Goal: Task Accomplishment & Management: Manage account settings

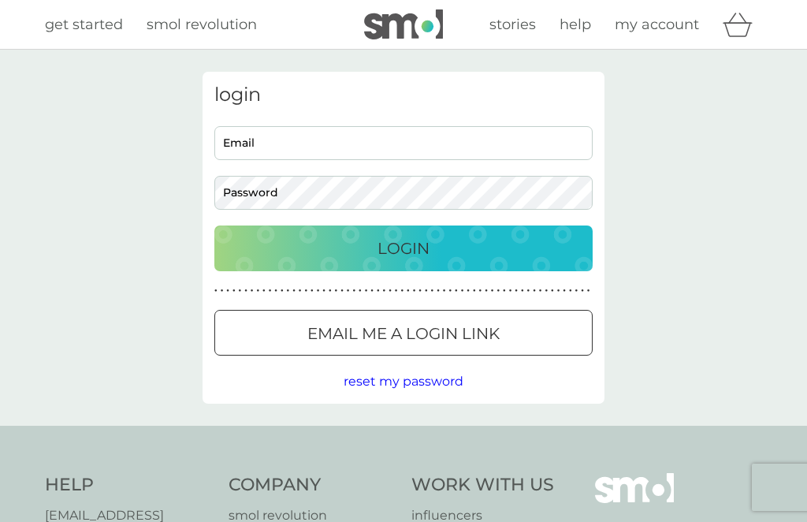
click at [327, 147] on input "Email" at bounding box center [403, 143] width 378 height 34
type input "sarahmargarethobson@gmail.com"
click at [403, 247] on button "Login" at bounding box center [403, 248] width 378 height 46
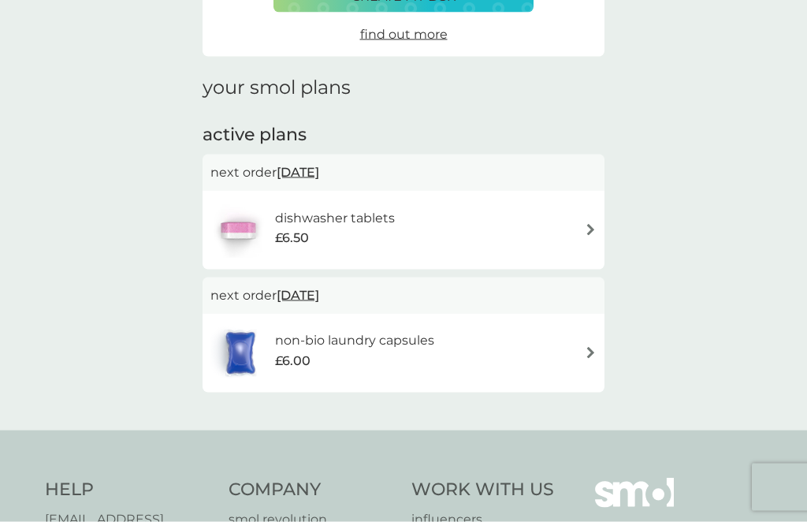
scroll to position [160, 0]
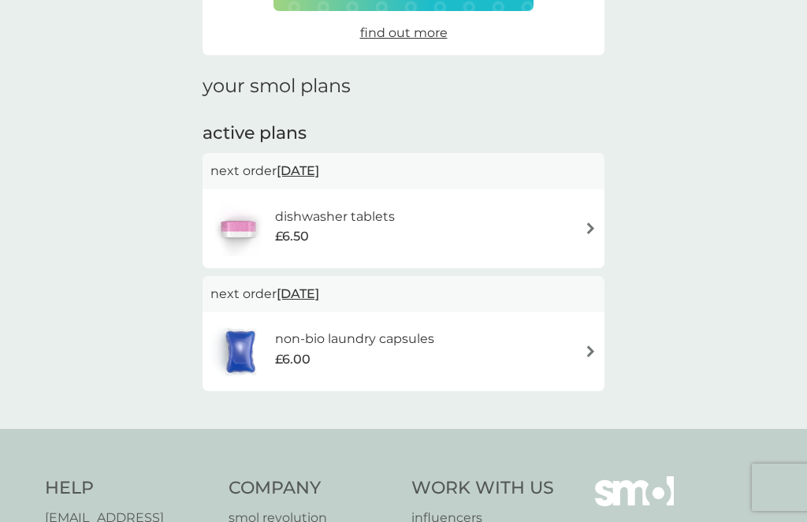
click at [593, 347] on img at bounding box center [591, 351] width 12 height 12
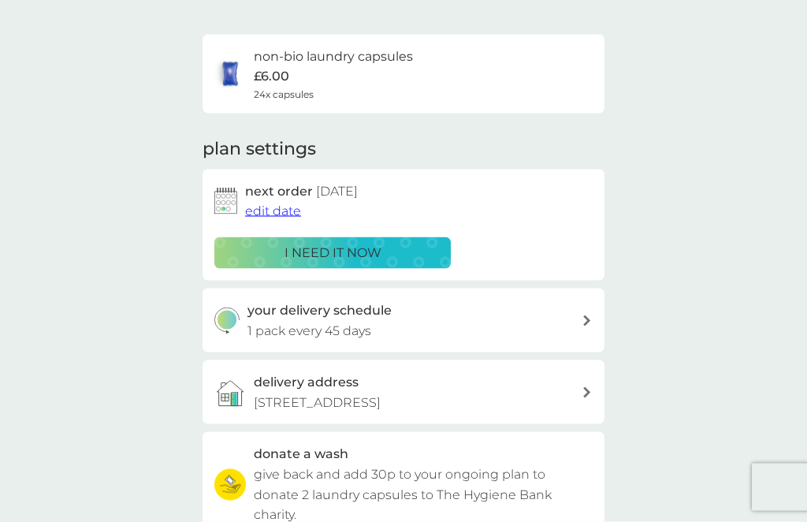
scroll to position [98, 0]
click at [266, 214] on span "edit date" at bounding box center [273, 209] width 56 height 15
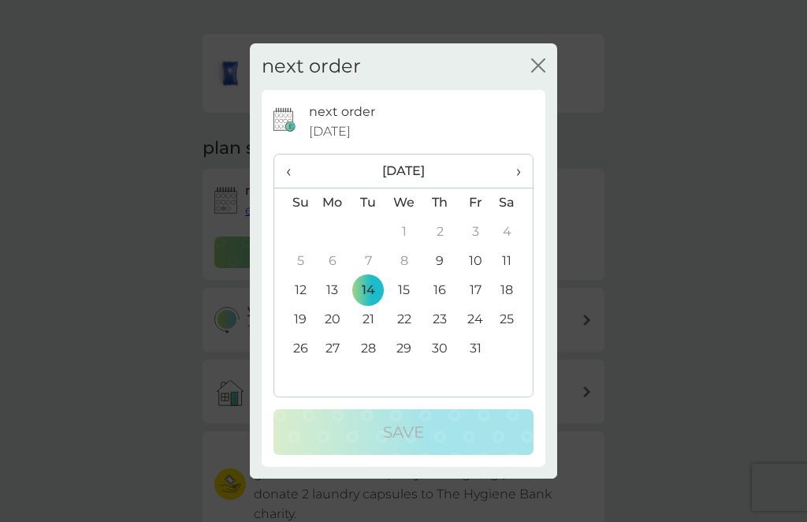
click at [365, 363] on td "28" at bounding box center [368, 348] width 35 height 29
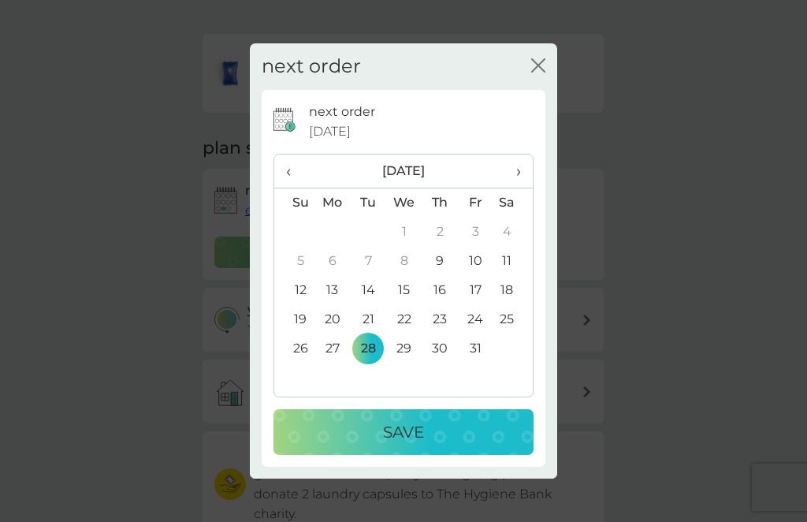
click at [398, 444] on p "Save" at bounding box center [403, 431] width 41 height 25
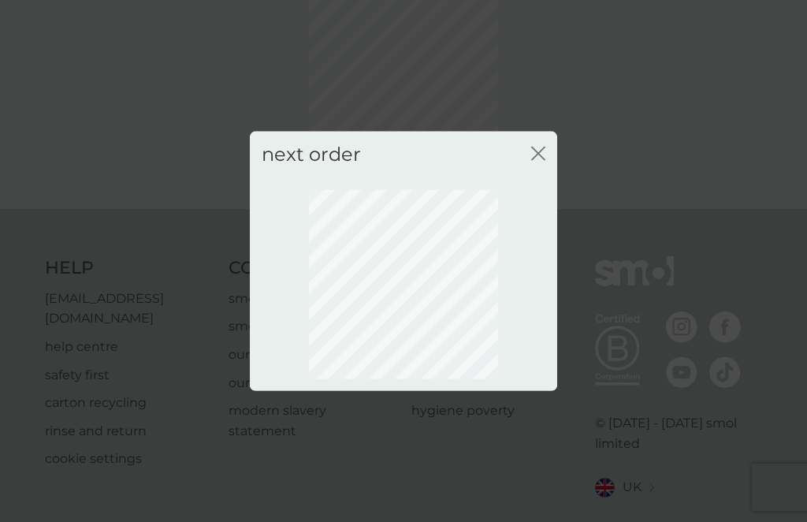
scroll to position [86, 0]
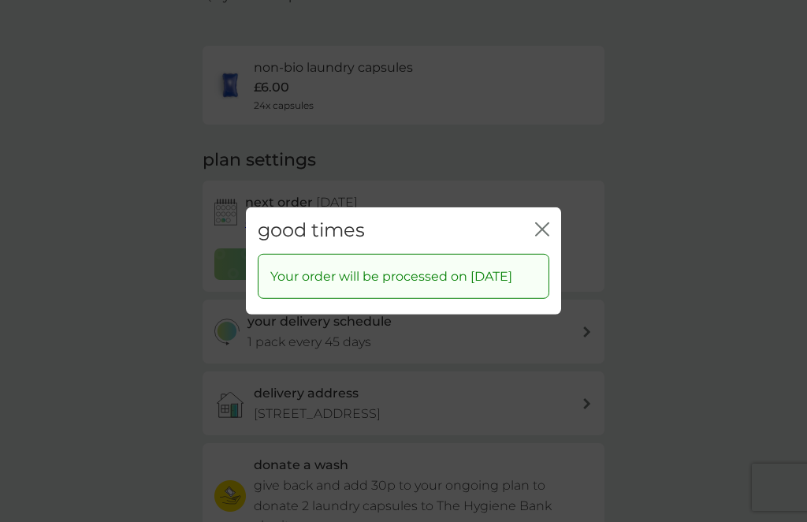
click at [547, 239] on button "close" at bounding box center [542, 230] width 14 height 17
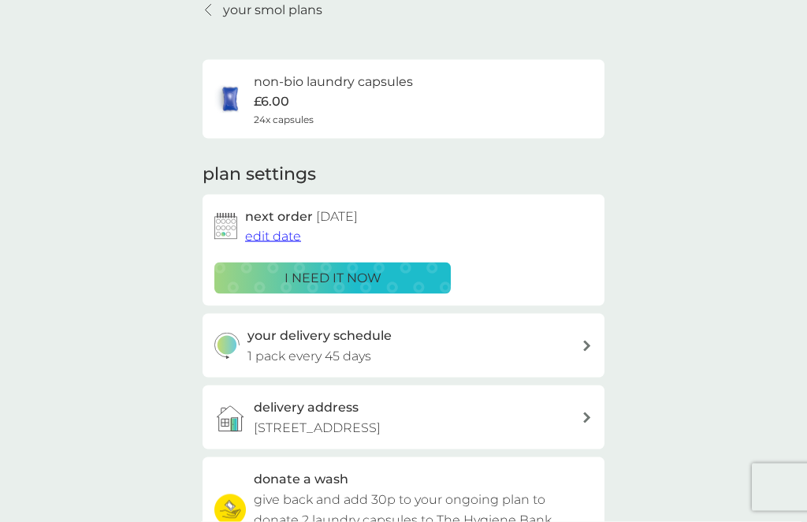
scroll to position [0, 0]
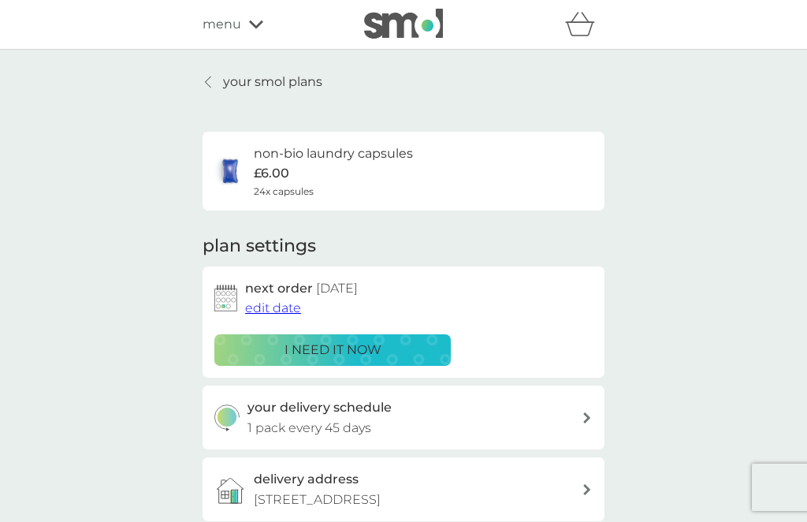
click at [255, 79] on p "your smol plans" at bounding box center [272, 82] width 99 height 20
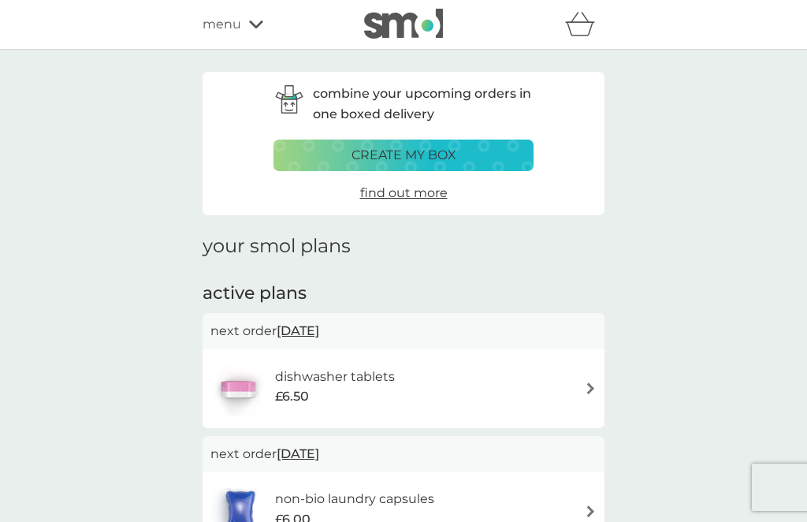
scroll to position [105, 0]
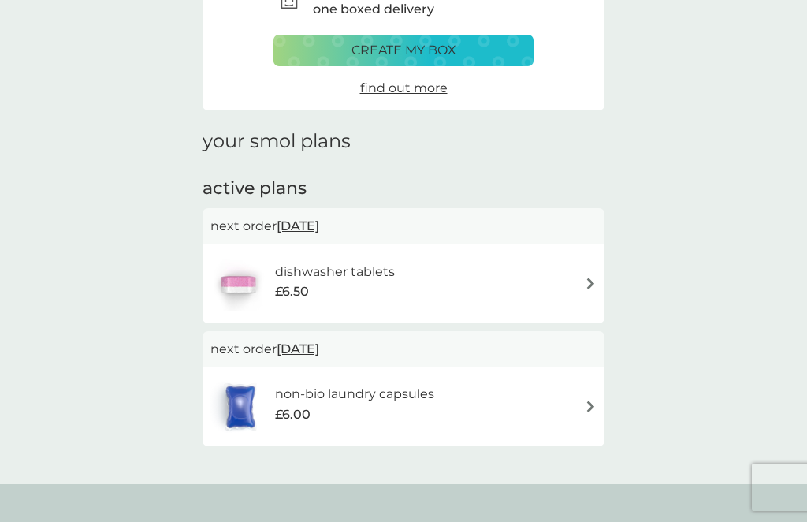
click at [581, 284] on div "dishwasher tablets £6.50" at bounding box center [403, 283] width 386 height 55
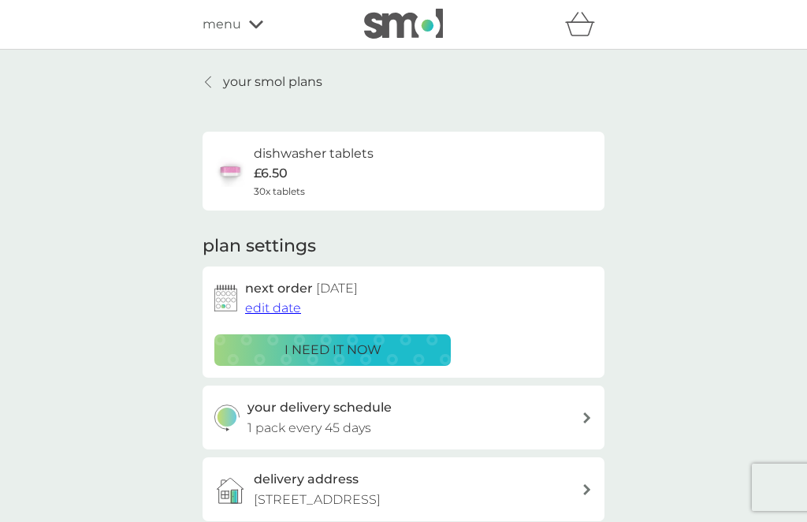
click at [273, 310] on span "edit date" at bounding box center [273, 307] width 56 height 15
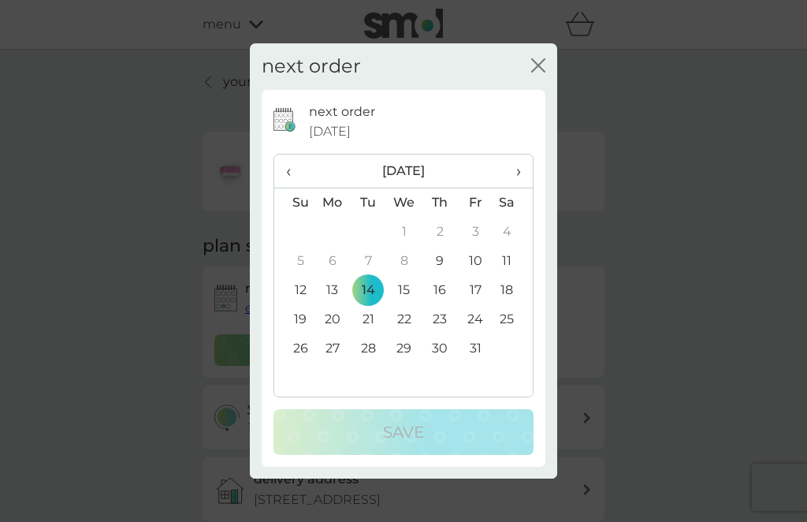
click at [536, 72] on icon "close" at bounding box center [538, 65] width 14 height 14
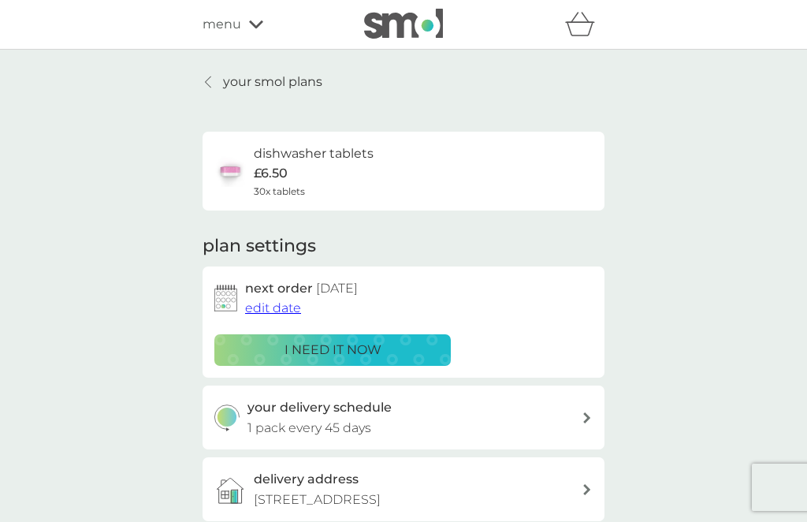
click at [248, 80] on p "your smol plans" at bounding box center [272, 82] width 99 height 20
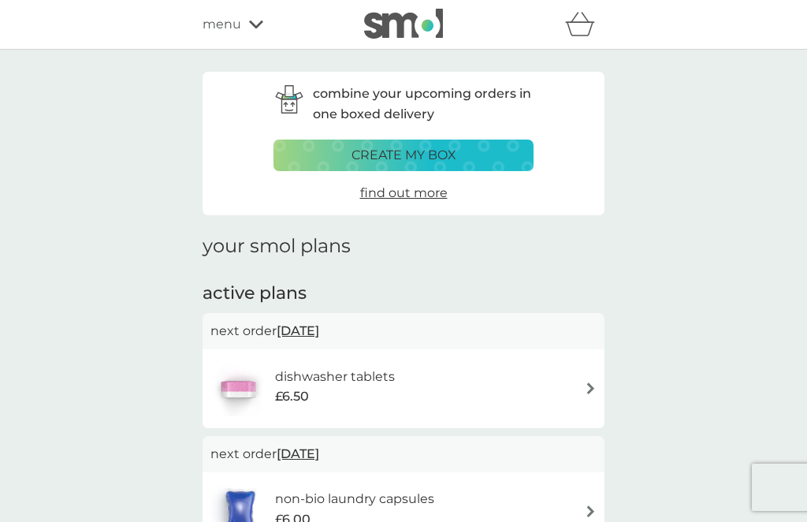
click at [251, 25] on icon at bounding box center [256, 24] width 14 height 8
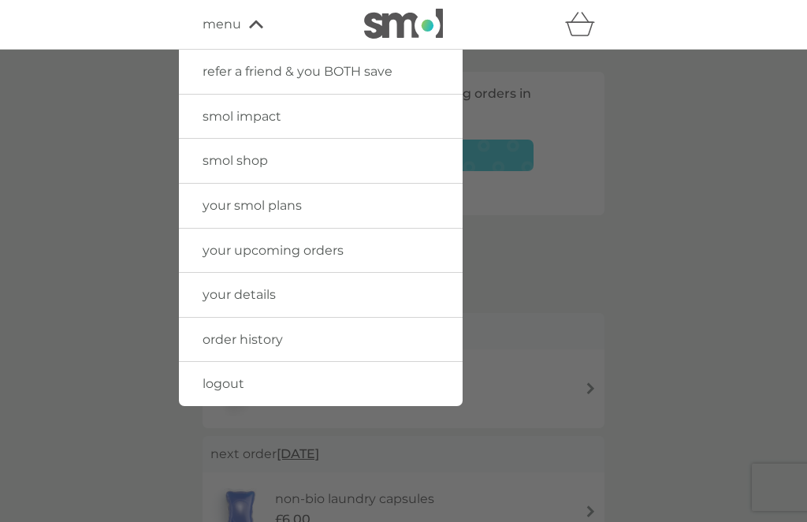
click at [722, 212] on div at bounding box center [403, 311] width 807 height 522
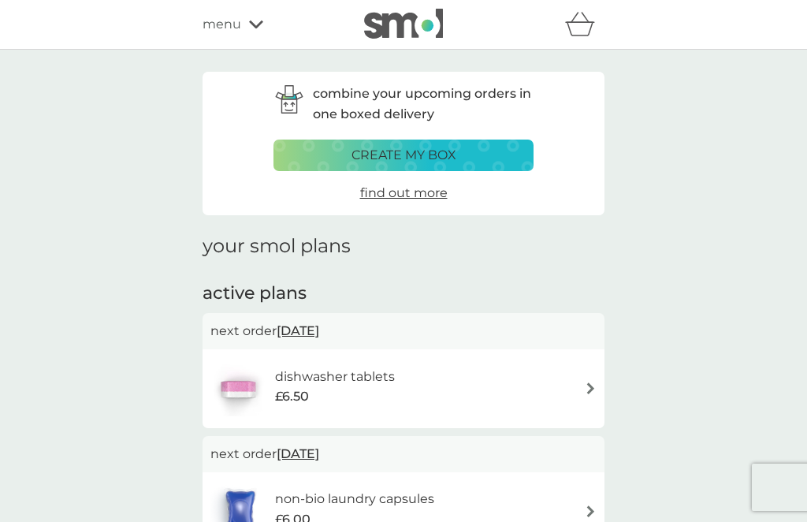
click at [581, 29] on icon "basket" at bounding box center [580, 24] width 30 height 24
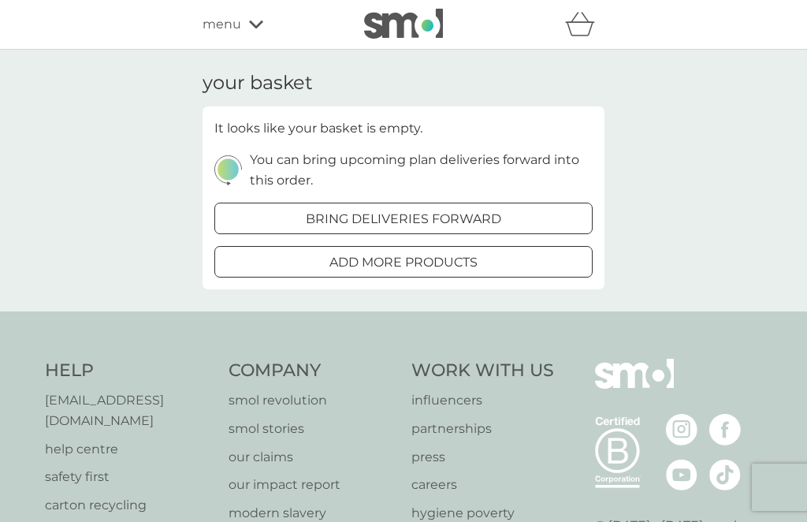
click at [383, 261] on div at bounding box center [403, 262] width 57 height 17
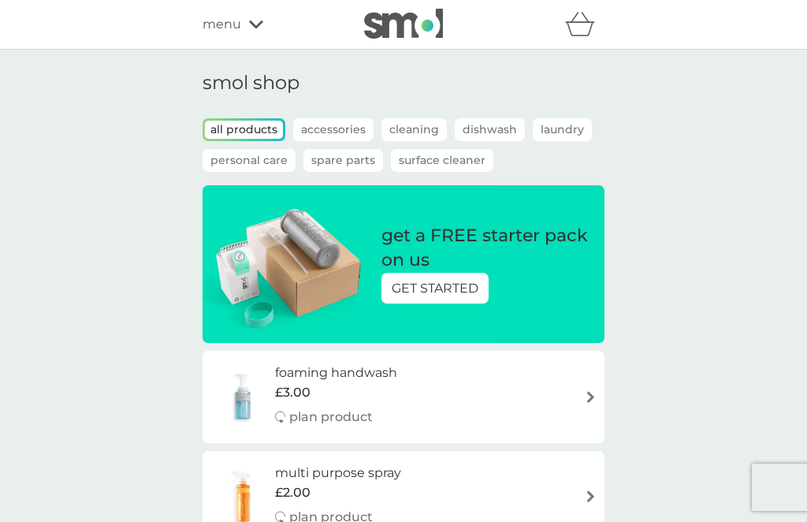
click at [239, 34] on span "menu" at bounding box center [221, 24] width 39 height 20
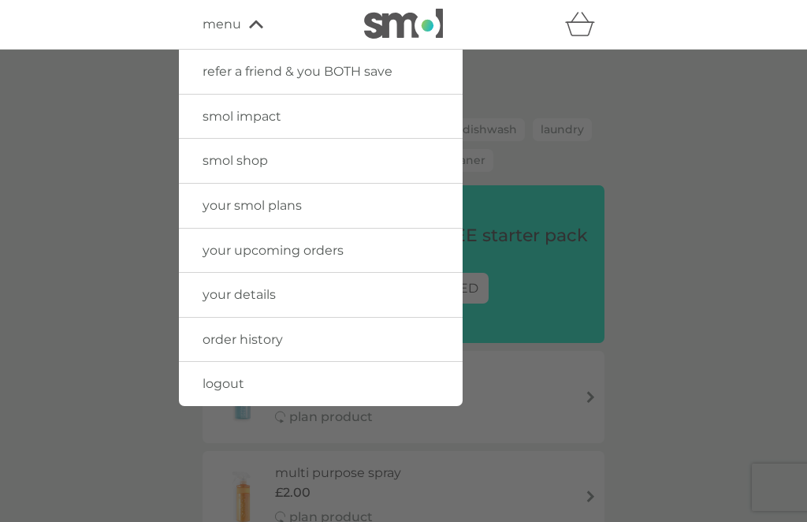
click at [252, 388] on link "logout" at bounding box center [321, 384] width 284 height 44
